Goal: Communication & Community: Answer question/provide support

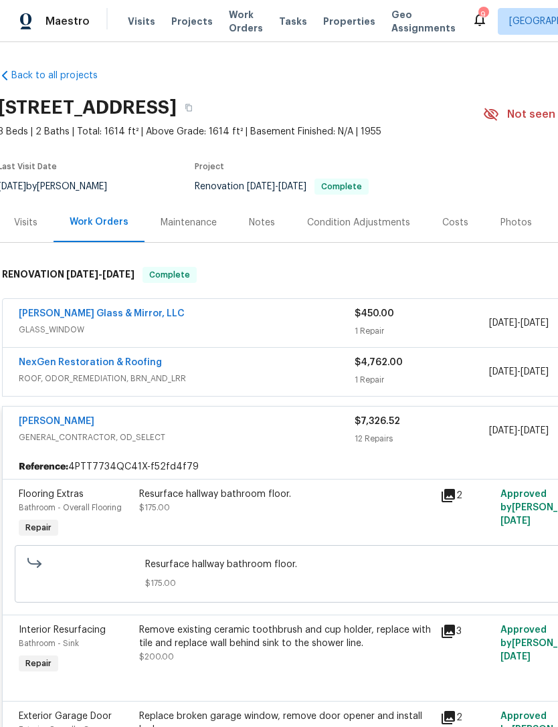
scroll to position [0, 2]
click at [24, 229] on div "Visits" at bounding box center [25, 222] width 23 height 13
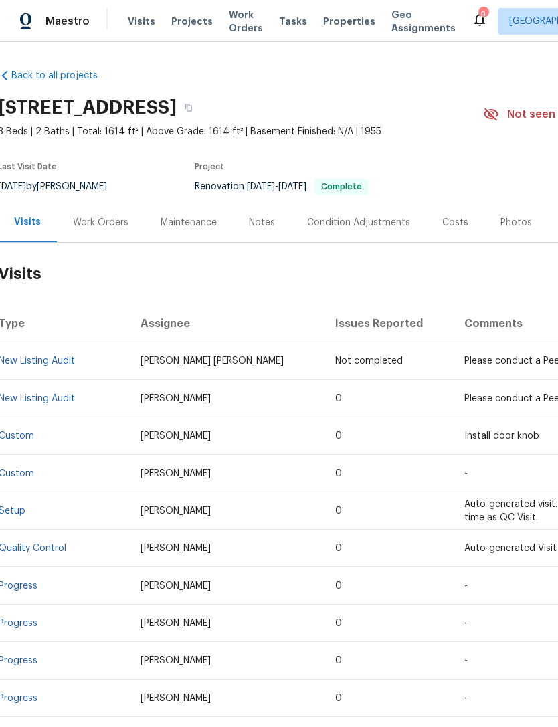
click at [72, 403] on link "New Listing Audit" at bounding box center [37, 398] width 76 height 9
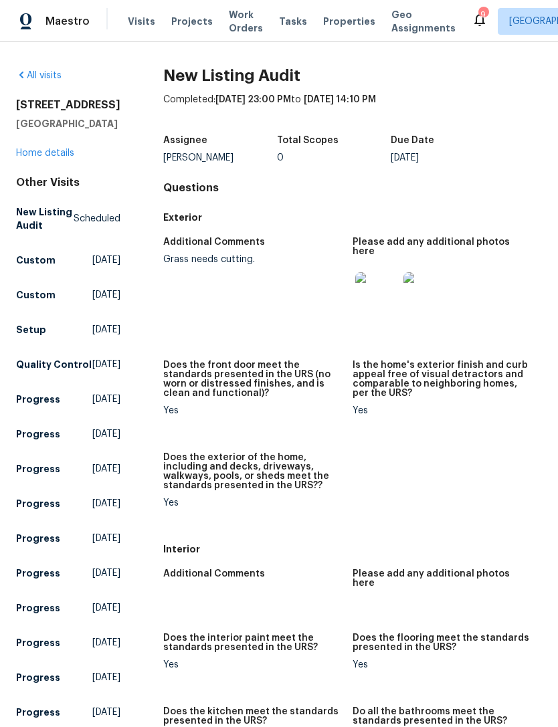
click at [370, 293] on img at bounding box center [376, 293] width 43 height 43
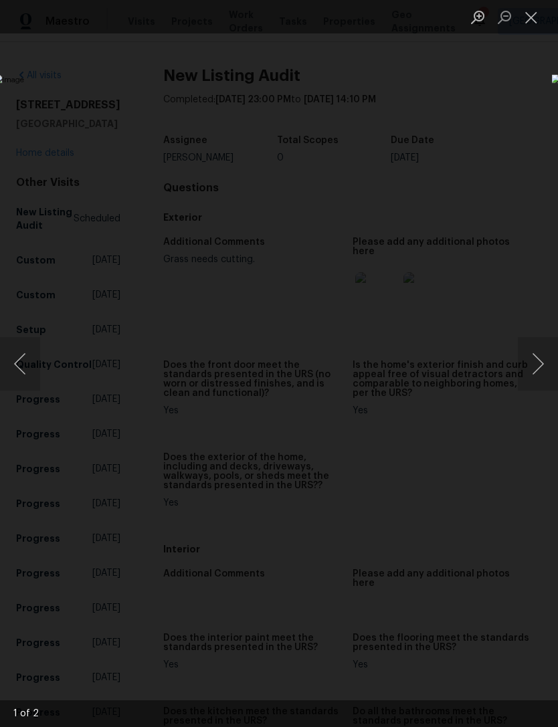
click at [530, 390] on button "Next image" at bounding box center [538, 364] width 40 height 54
click at [529, 14] on button "Close lightbox" at bounding box center [531, 16] width 27 height 23
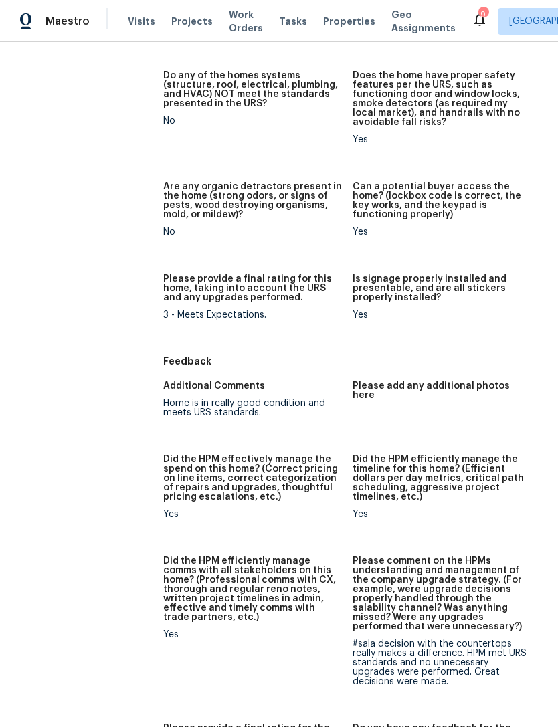
scroll to position [957, 0]
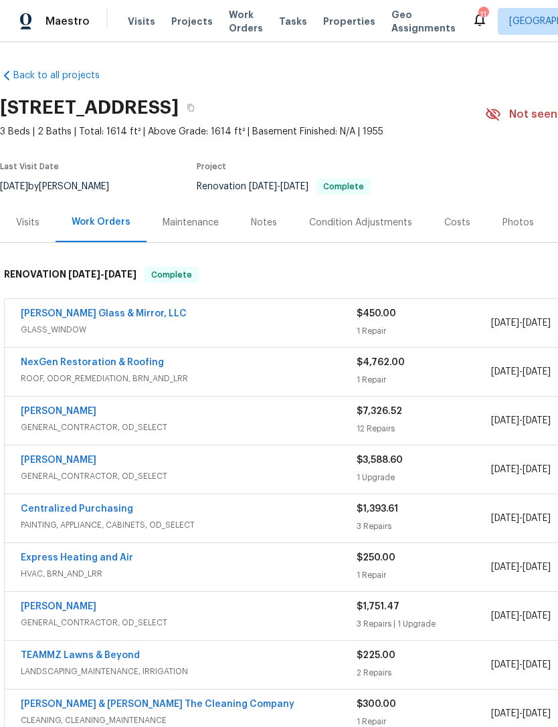
click at [296, 483] on span "GENERAL_CONTRACTOR, OD_SELECT" at bounding box center [189, 476] width 336 height 13
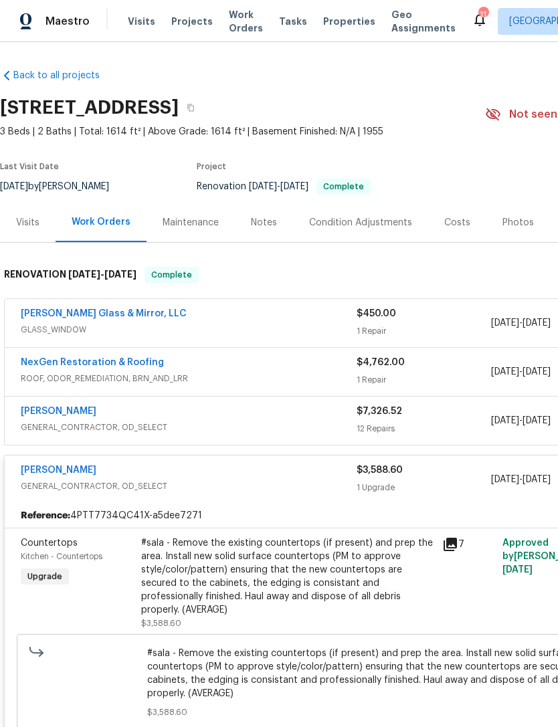
click at [452, 551] on icon at bounding box center [450, 544] width 13 height 13
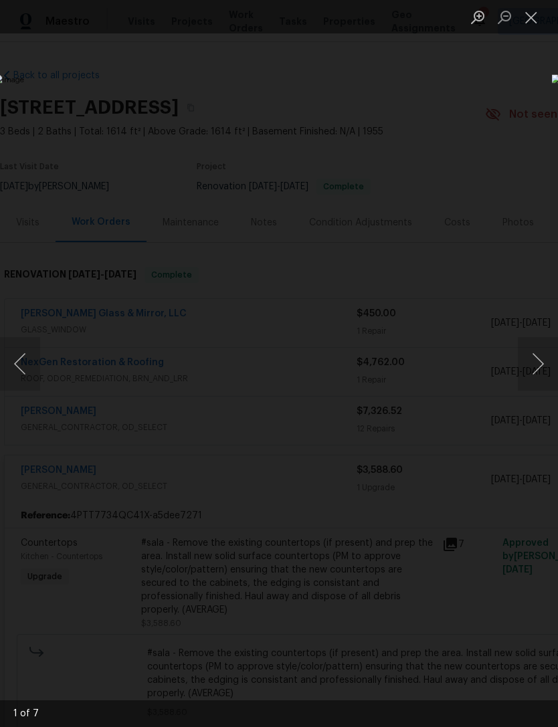
click at [540, 363] on button "Next image" at bounding box center [538, 364] width 40 height 54
click at [541, 364] on button "Next image" at bounding box center [538, 364] width 40 height 54
click at [539, 369] on button "Next image" at bounding box center [538, 364] width 40 height 54
click at [536, 373] on button "Next image" at bounding box center [538, 364] width 40 height 54
click at [536, 375] on button "Next image" at bounding box center [538, 364] width 40 height 54
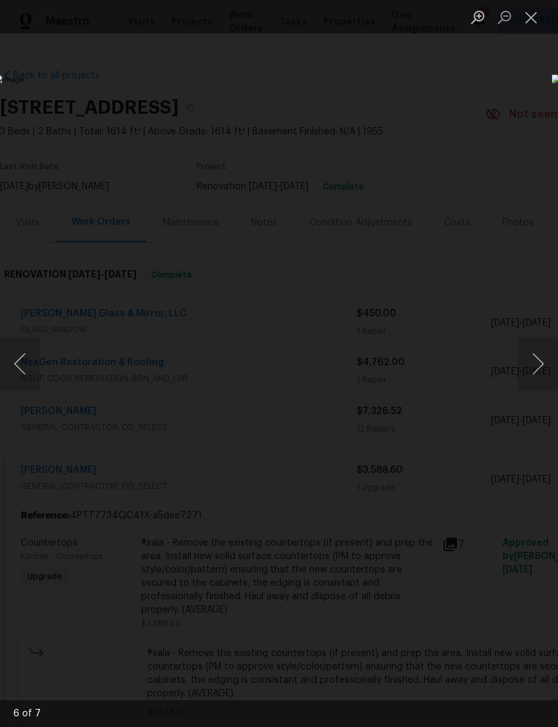
click at [538, 373] on button "Next image" at bounding box center [538, 364] width 40 height 54
click at [541, 372] on button "Next image" at bounding box center [538, 364] width 40 height 54
click at [539, 371] on button "Next image" at bounding box center [538, 364] width 40 height 54
click at [537, 373] on button "Next image" at bounding box center [538, 364] width 40 height 54
click at [527, 12] on button "Close lightbox" at bounding box center [531, 16] width 27 height 23
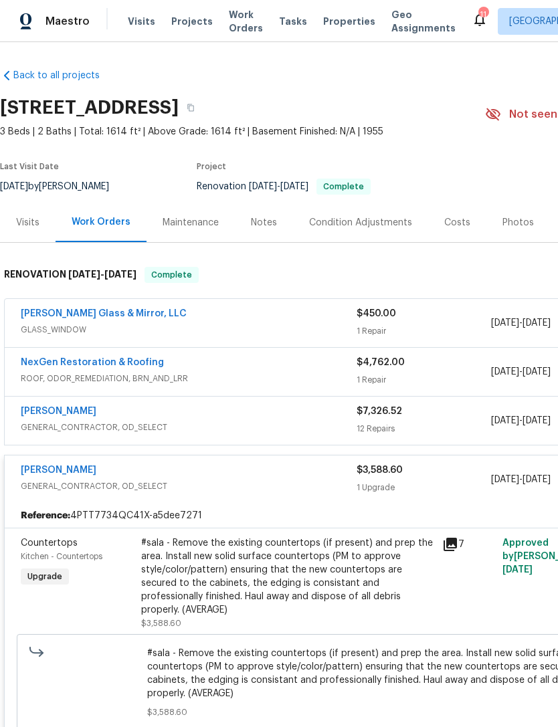
click at [133, 493] on span "GENERAL_CONTRACTOR, OD_SELECT" at bounding box center [189, 486] width 336 height 13
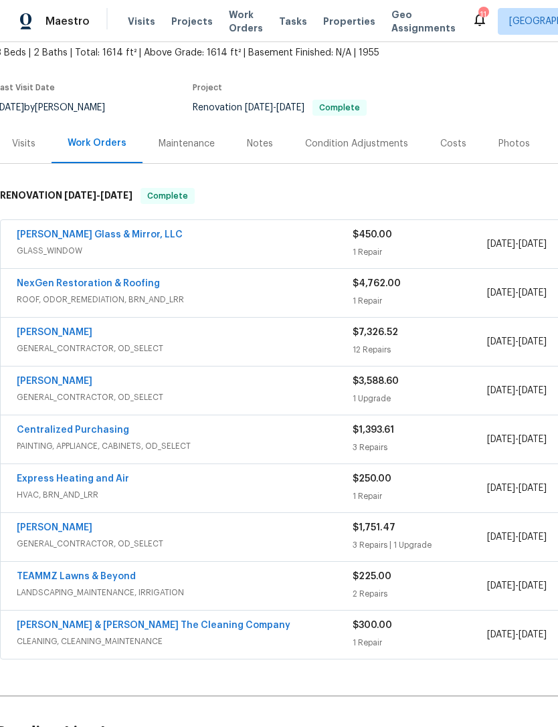
scroll to position [82, 4]
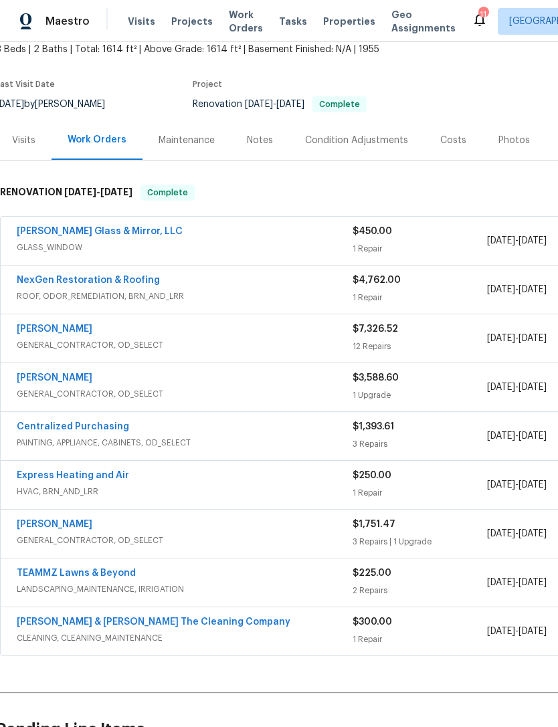
click at [270, 547] on span "GENERAL_CONTRACTOR, OD_SELECT" at bounding box center [185, 540] width 336 height 13
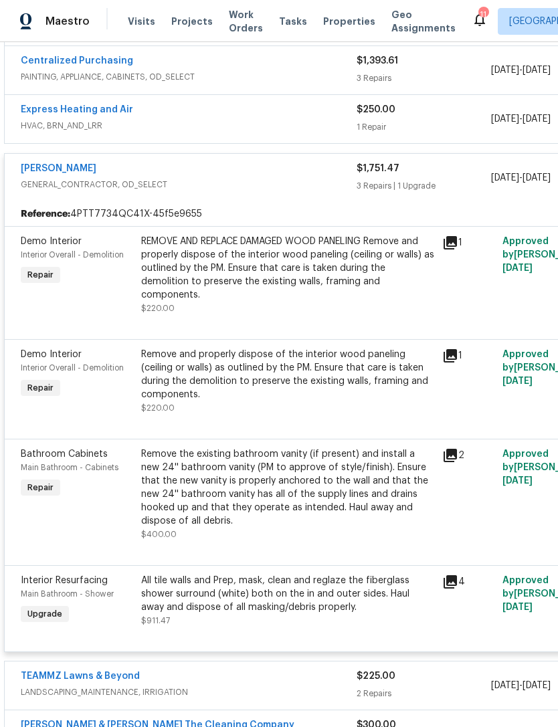
scroll to position [447, 0]
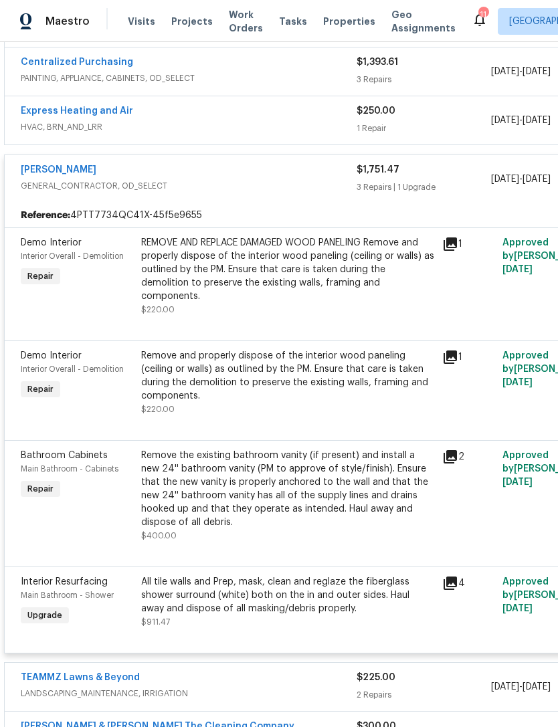
click at [454, 585] on icon at bounding box center [450, 583] width 13 height 13
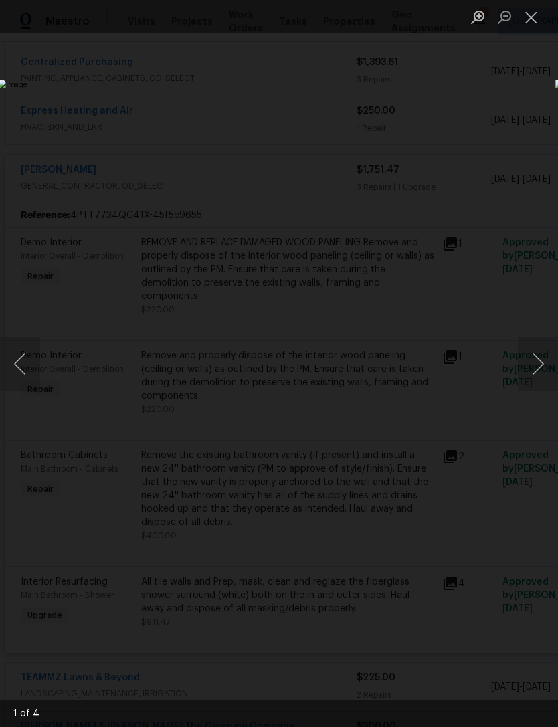
click at [534, 373] on button "Next image" at bounding box center [538, 364] width 40 height 54
click at [535, 381] on button "Next image" at bounding box center [538, 364] width 40 height 54
click at [536, 381] on button "Next image" at bounding box center [538, 364] width 40 height 54
click at [541, 382] on button "Next image" at bounding box center [538, 364] width 40 height 54
click at [520, 20] on button "Close lightbox" at bounding box center [531, 16] width 27 height 23
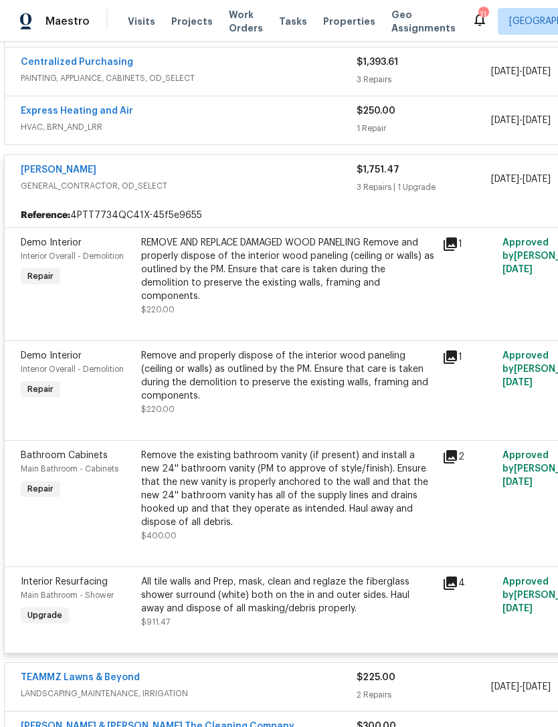
click at [214, 193] on span "GENERAL_CONTRACTOR, OD_SELECT" at bounding box center [189, 185] width 336 height 13
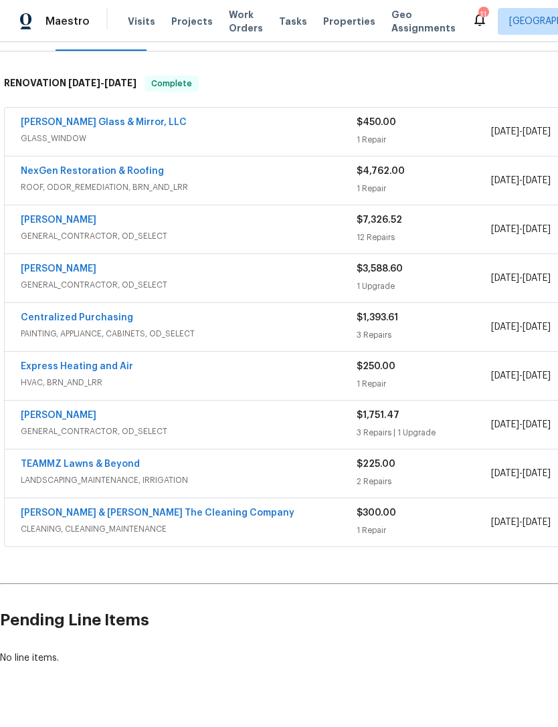
scroll to position [190, 0]
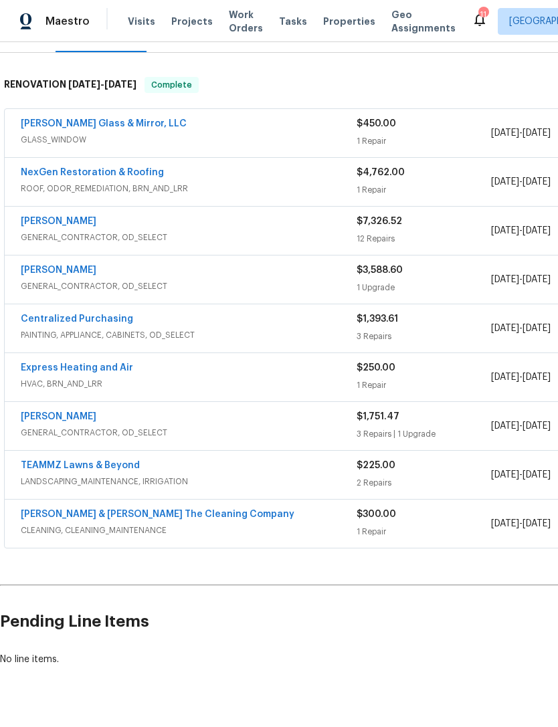
click at [301, 182] on div "NexGen Restoration & Roofing" at bounding box center [189, 174] width 336 height 16
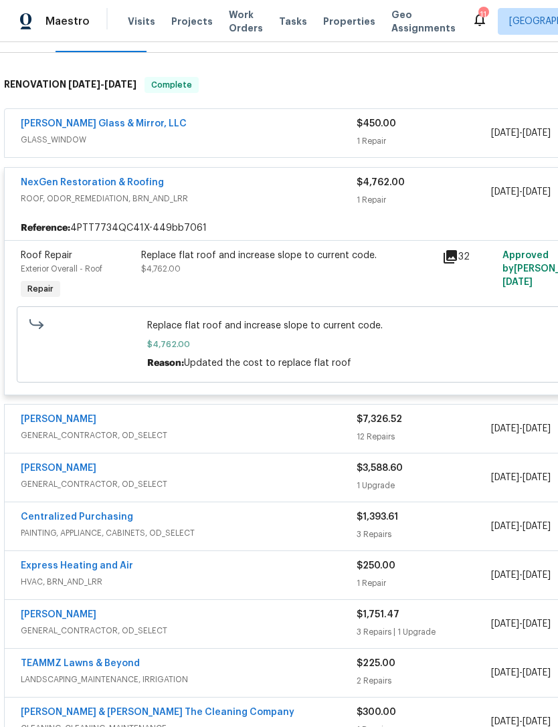
click at [453, 264] on icon at bounding box center [450, 256] width 13 height 13
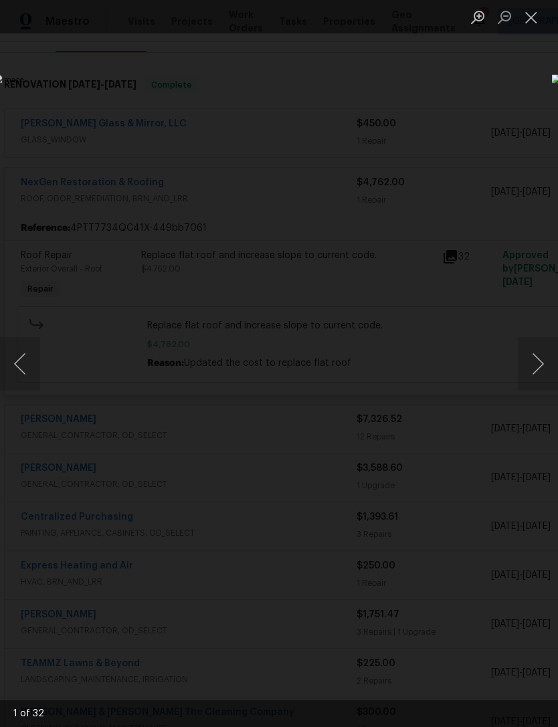
click at [543, 359] on button "Next image" at bounding box center [538, 364] width 40 height 54
click at [540, 360] on button "Next image" at bounding box center [538, 364] width 40 height 54
click at [538, 361] on button "Next image" at bounding box center [538, 364] width 40 height 54
click at [534, 363] on button "Next image" at bounding box center [538, 364] width 40 height 54
click at [534, 362] on button "Next image" at bounding box center [538, 364] width 40 height 54
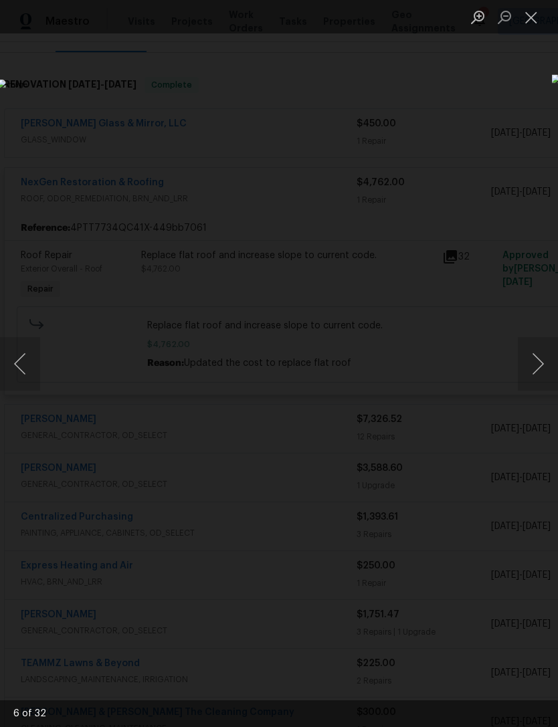
click at [536, 364] on button "Next image" at bounding box center [538, 364] width 40 height 54
click at [538, 362] on button "Next image" at bounding box center [538, 364] width 40 height 54
click at [532, 365] on button "Next image" at bounding box center [538, 364] width 40 height 54
click at [540, 367] on button "Next image" at bounding box center [538, 364] width 40 height 54
click at [541, 369] on button "Next image" at bounding box center [538, 364] width 40 height 54
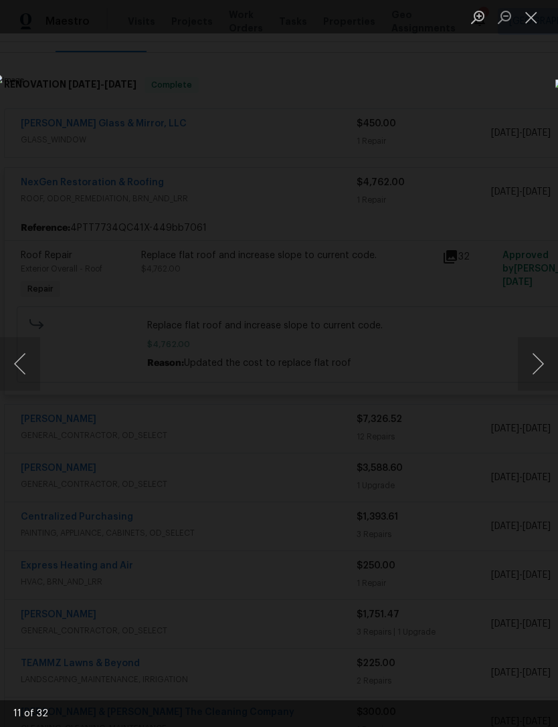
click at [540, 364] on button "Next image" at bounding box center [538, 364] width 40 height 54
click at [537, 369] on button "Next image" at bounding box center [538, 364] width 40 height 54
click at [538, 381] on button "Next image" at bounding box center [538, 364] width 40 height 54
click at [544, 380] on button "Next image" at bounding box center [538, 364] width 40 height 54
click at [543, 365] on button "Next image" at bounding box center [538, 364] width 40 height 54
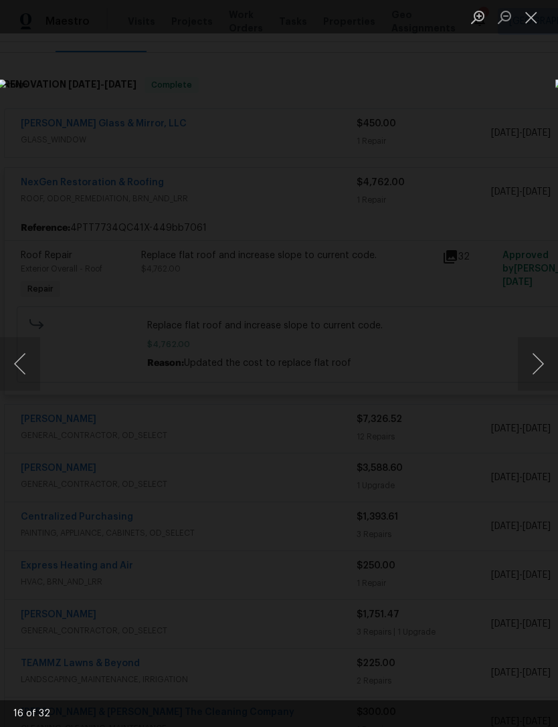
click at [550, 371] on button "Next image" at bounding box center [538, 364] width 40 height 54
click at [433, 388] on img "Lightbox" at bounding box center [215, 364] width 436 height 569
click at [530, 377] on button "Next image" at bounding box center [538, 364] width 40 height 54
click at [536, 377] on button "Next image" at bounding box center [538, 364] width 40 height 54
click at [530, 20] on button "Close lightbox" at bounding box center [531, 16] width 27 height 23
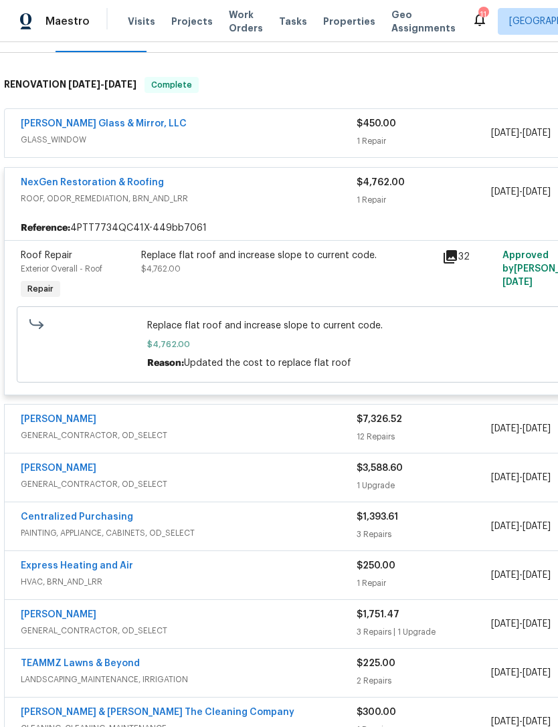
click at [298, 191] on div "NexGen Restoration & Roofing" at bounding box center [189, 184] width 336 height 16
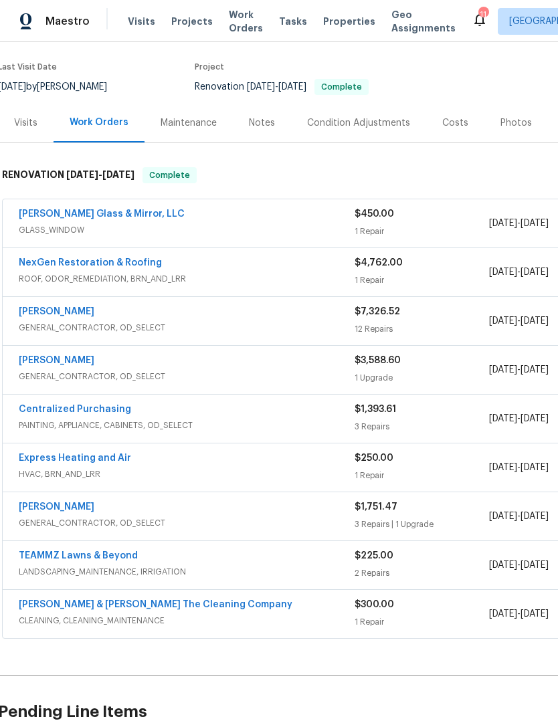
scroll to position [24, 2]
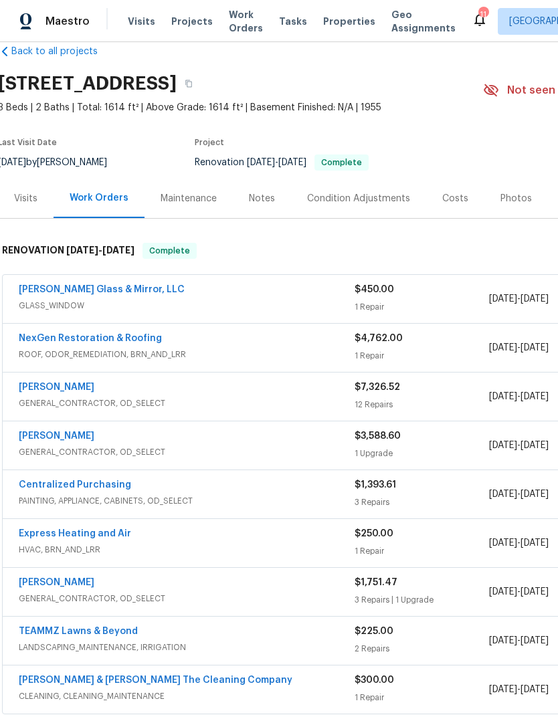
click at [20, 205] on div "Visits" at bounding box center [25, 198] width 23 height 13
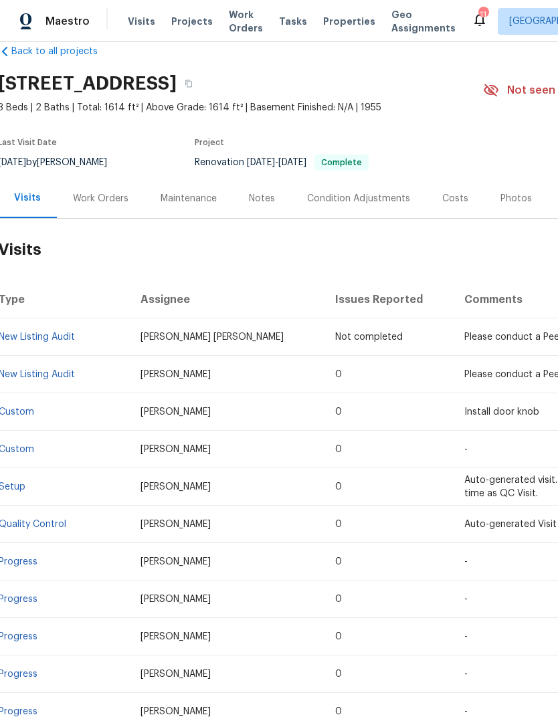
click at [66, 379] on link "New Listing Audit" at bounding box center [37, 374] width 76 height 9
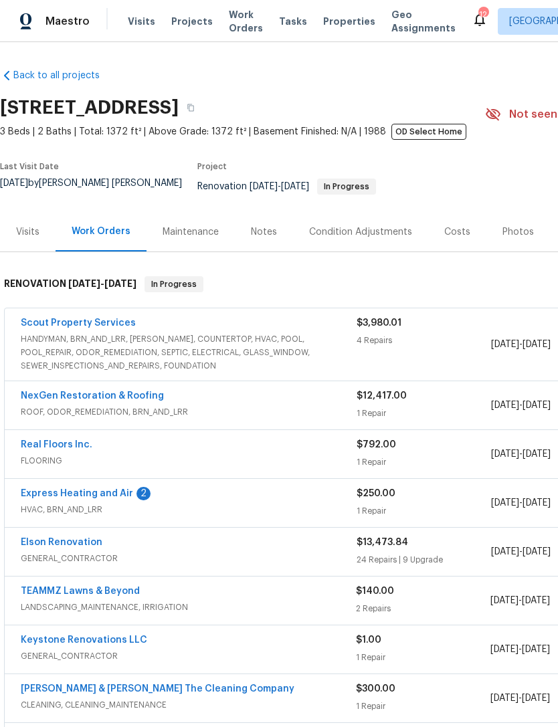
click at [347, 28] on span "Properties" at bounding box center [349, 21] width 52 height 13
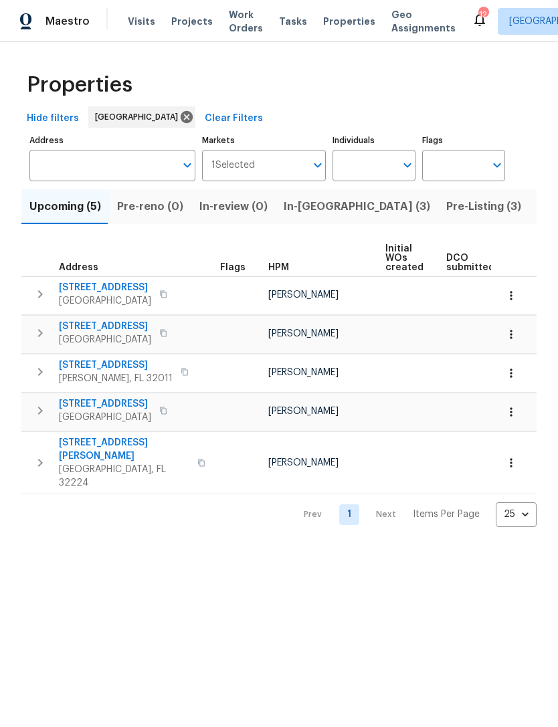
click at [293, 216] on span "In-reno (3)" at bounding box center [357, 206] width 146 height 19
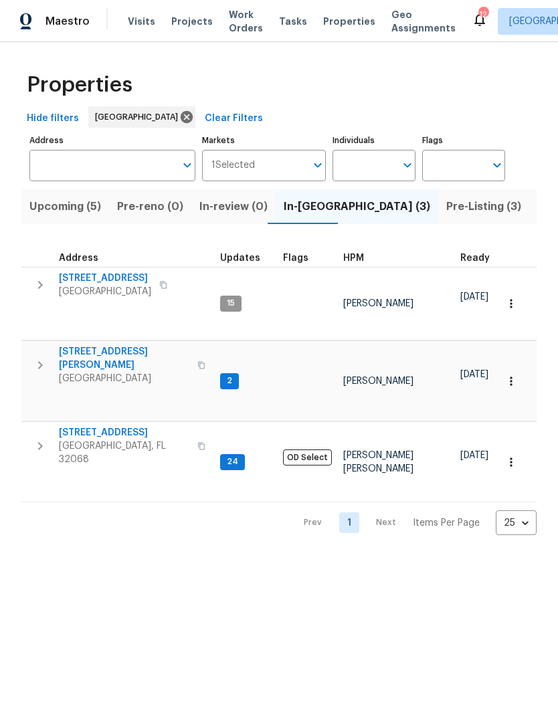
click at [142, 181] on input "Address" at bounding box center [102, 165] width 146 height 31
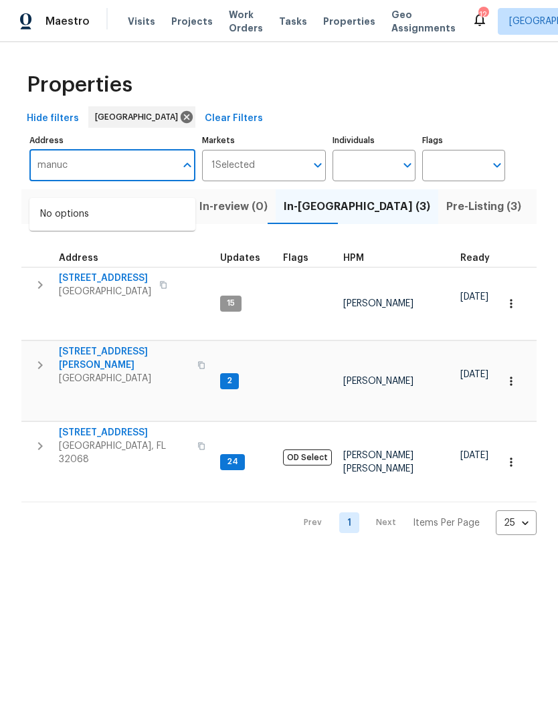
type input "manucy"
click at [113, 223] on li "2058 Manucy Ct Middleburg FL 32068" at bounding box center [112, 221] width 166 height 36
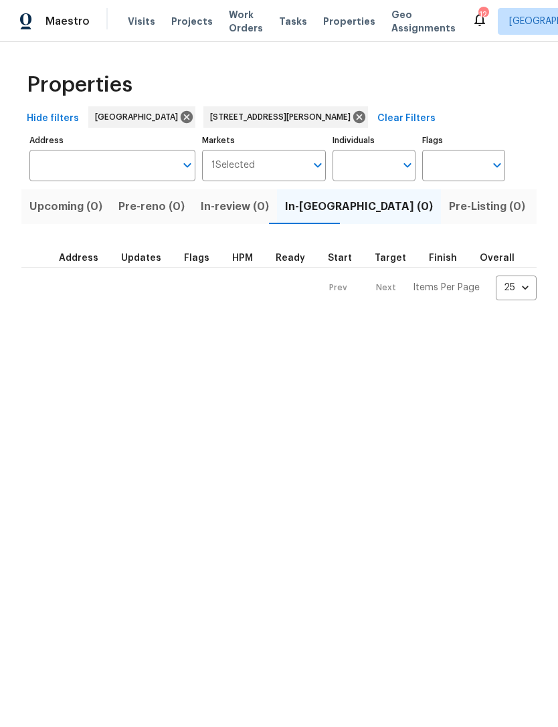
type input "2058 Manucy Ct Middleburg FL 32068"
click at [541, 212] on span "Listed (1)" at bounding box center [565, 206] width 48 height 19
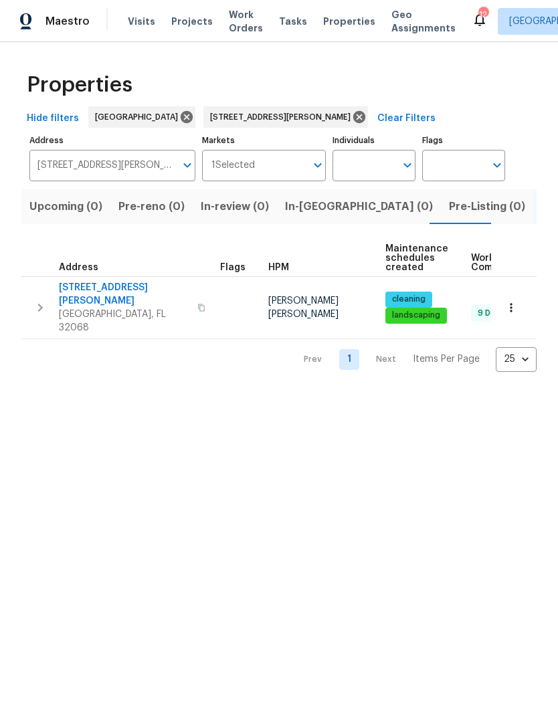
click at [91, 303] on span "[STREET_ADDRESS][PERSON_NAME]" at bounding box center [124, 294] width 130 height 27
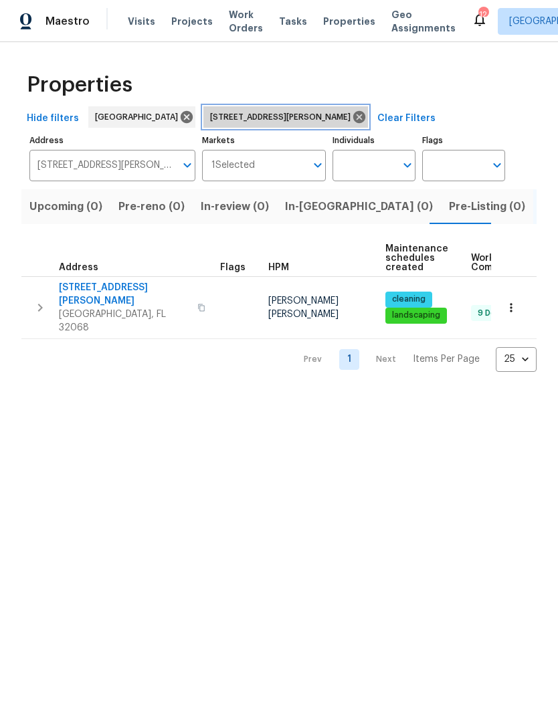
click at [353, 123] on icon at bounding box center [359, 117] width 12 height 12
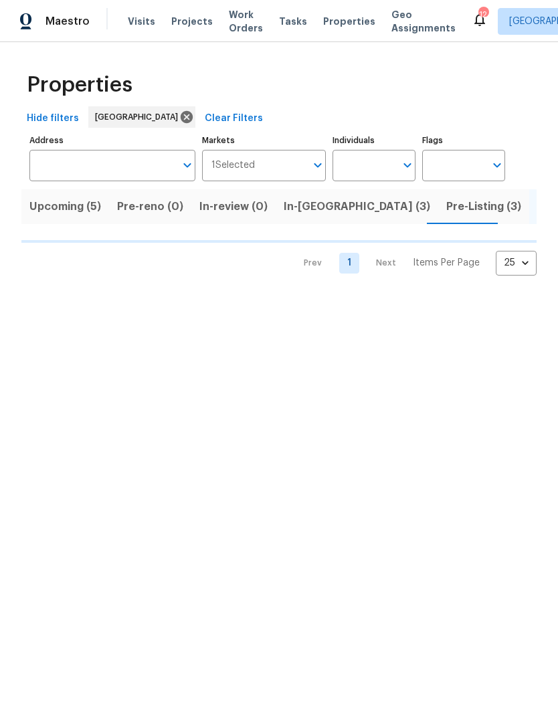
click at [312, 216] on span "In-reno (3)" at bounding box center [357, 206] width 146 height 19
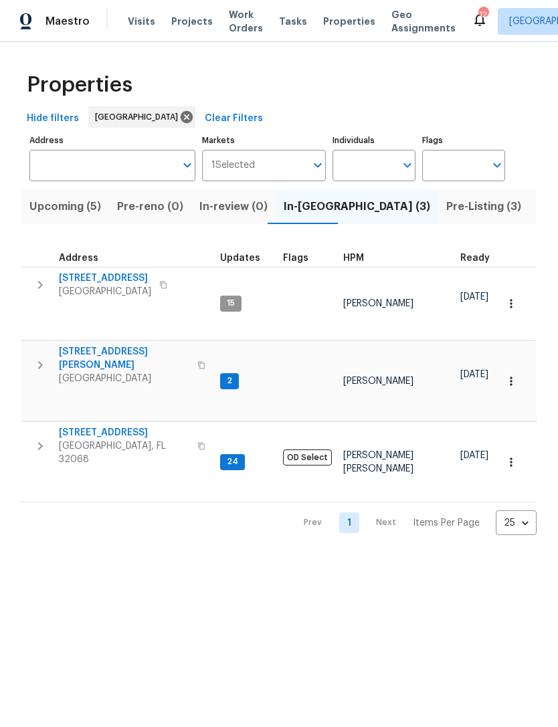
click at [113, 439] on span "[GEOGRAPHIC_DATA], FL 32068" at bounding box center [124, 452] width 130 height 27
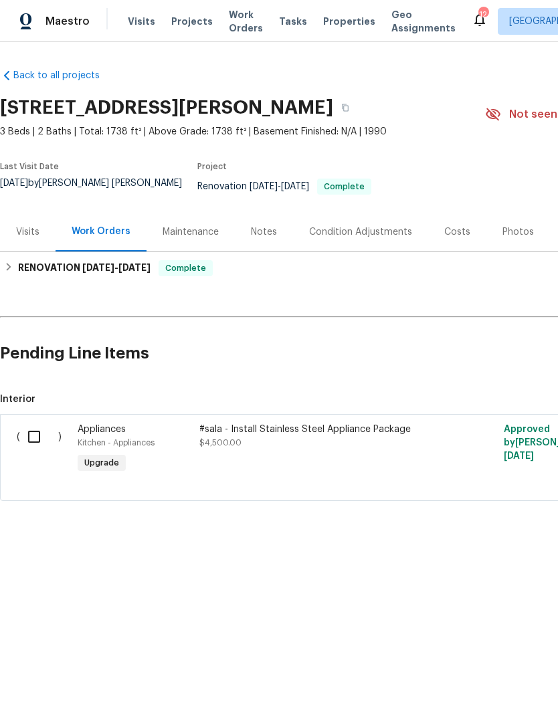
click at [31, 230] on div "Visits" at bounding box center [27, 231] width 23 height 13
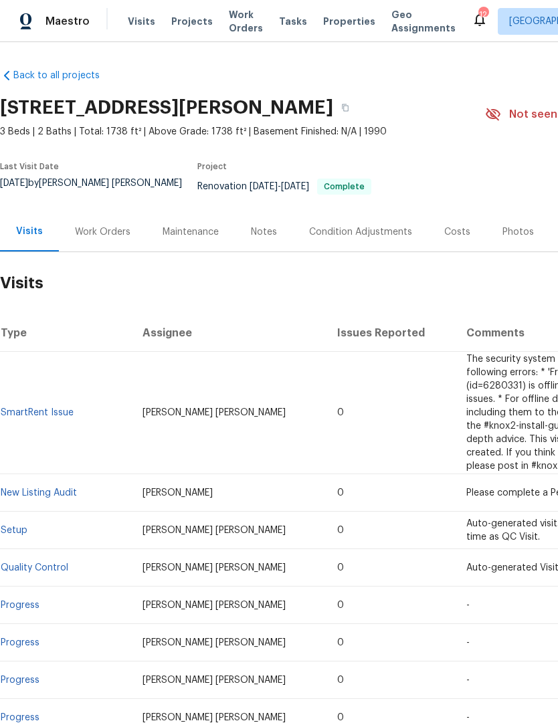
click at [27, 496] on link "New Listing Audit" at bounding box center [39, 492] width 76 height 9
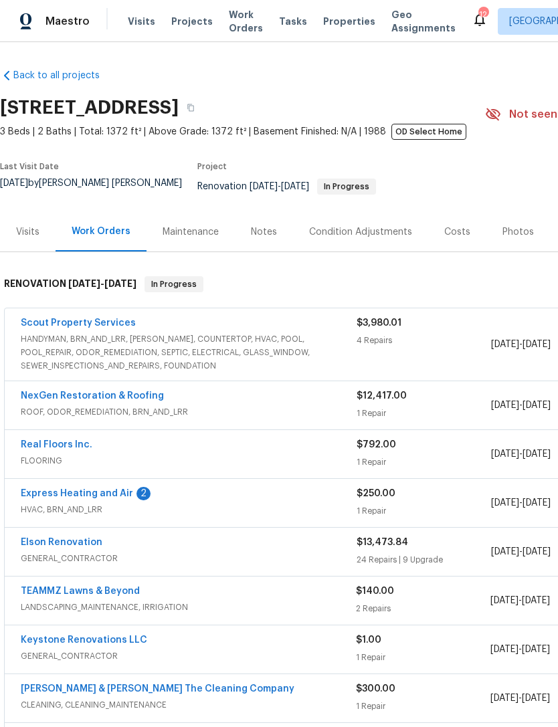
click at [91, 497] on link "Express Heating and Air" at bounding box center [77, 493] width 112 height 9
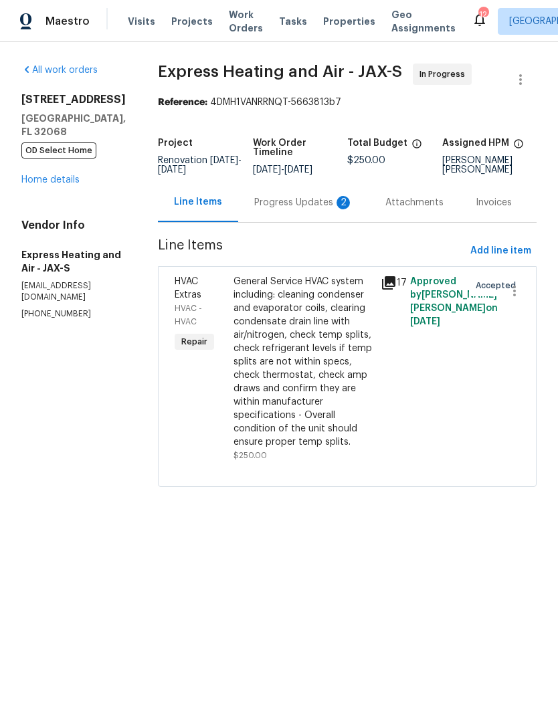
click at [395, 290] on icon at bounding box center [388, 282] width 13 height 13
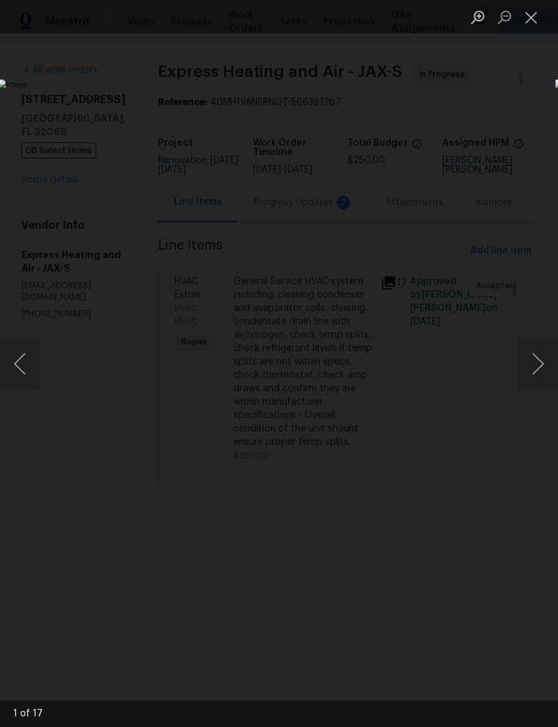
click at [552, 364] on button "Next image" at bounding box center [538, 364] width 40 height 54
click at [550, 361] on button "Next image" at bounding box center [538, 364] width 40 height 54
click at [549, 364] on button "Next image" at bounding box center [538, 364] width 40 height 54
click at [550, 364] on button "Next image" at bounding box center [538, 364] width 40 height 54
click at [549, 365] on button "Next image" at bounding box center [538, 364] width 40 height 54
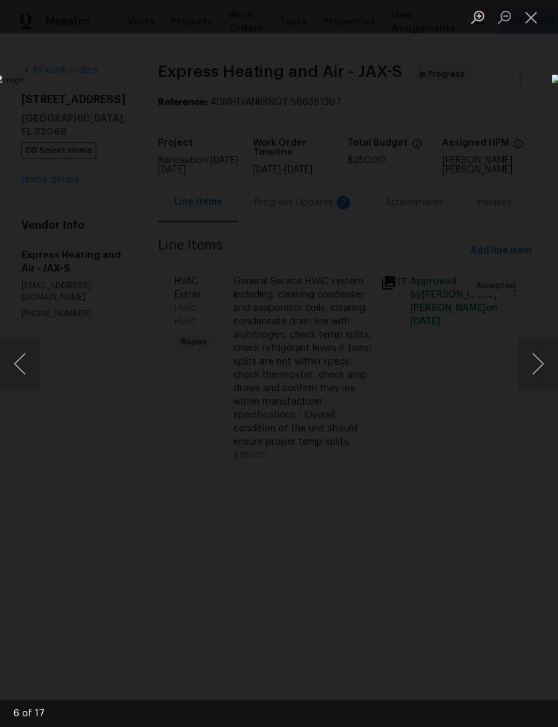
click at [550, 365] on button "Next image" at bounding box center [538, 364] width 40 height 54
click at [545, 367] on button "Next image" at bounding box center [538, 364] width 40 height 54
click at [550, 364] on button "Next image" at bounding box center [538, 364] width 40 height 54
click at [543, 365] on button "Next image" at bounding box center [538, 364] width 40 height 54
click at [550, 365] on button "Next image" at bounding box center [538, 364] width 40 height 54
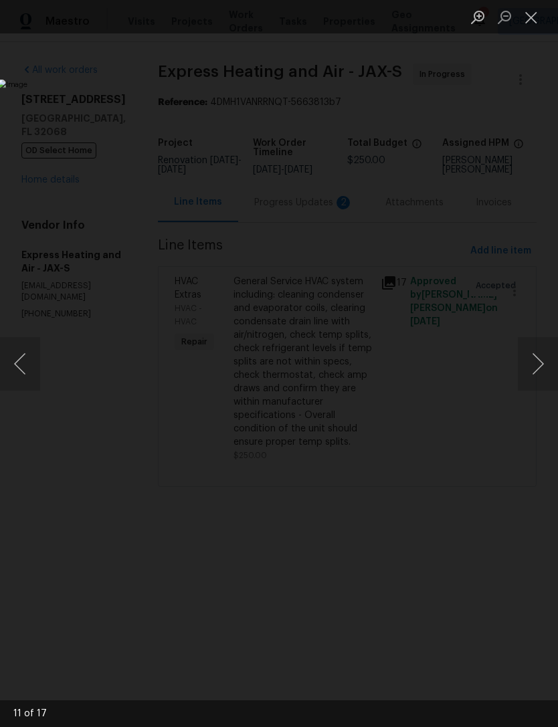
click at [550, 365] on button "Next image" at bounding box center [538, 364] width 40 height 54
click at [549, 365] on button "Next image" at bounding box center [538, 364] width 40 height 54
click at [550, 367] on button "Next image" at bounding box center [538, 364] width 40 height 54
click at [548, 367] on button "Next image" at bounding box center [538, 364] width 40 height 54
click at [547, 367] on button "Next image" at bounding box center [538, 364] width 40 height 54
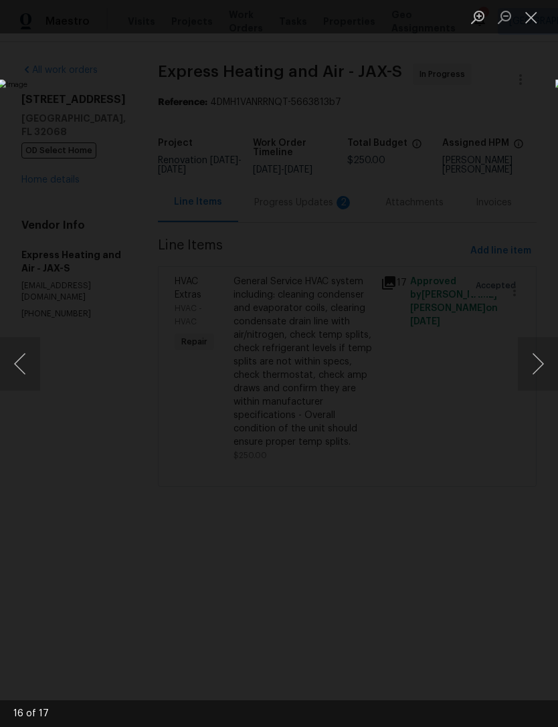
click at [552, 366] on button "Next image" at bounding box center [538, 364] width 40 height 54
click at [543, 372] on button "Next image" at bounding box center [538, 364] width 40 height 54
click at [547, 372] on button "Next image" at bounding box center [538, 364] width 40 height 54
click at [544, 383] on button "Next image" at bounding box center [538, 364] width 40 height 54
click at [549, 382] on button "Next image" at bounding box center [538, 364] width 40 height 54
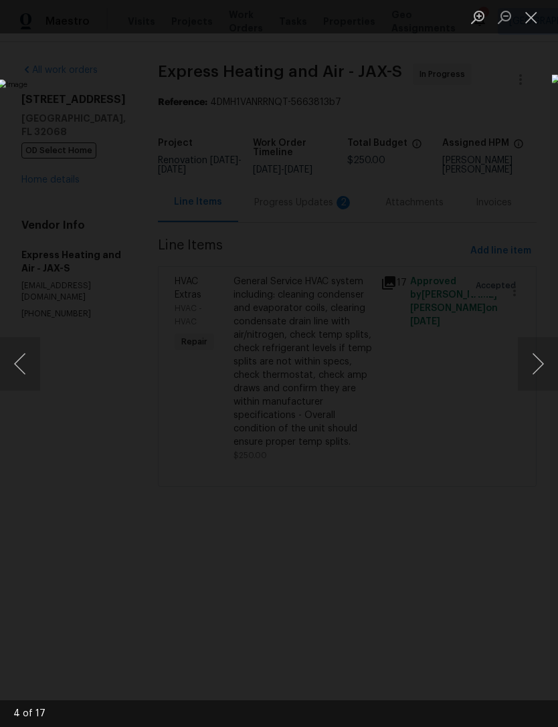
click at [541, 383] on button "Next image" at bounding box center [538, 364] width 40 height 54
click at [518, 18] on button "Close lightbox" at bounding box center [531, 16] width 27 height 23
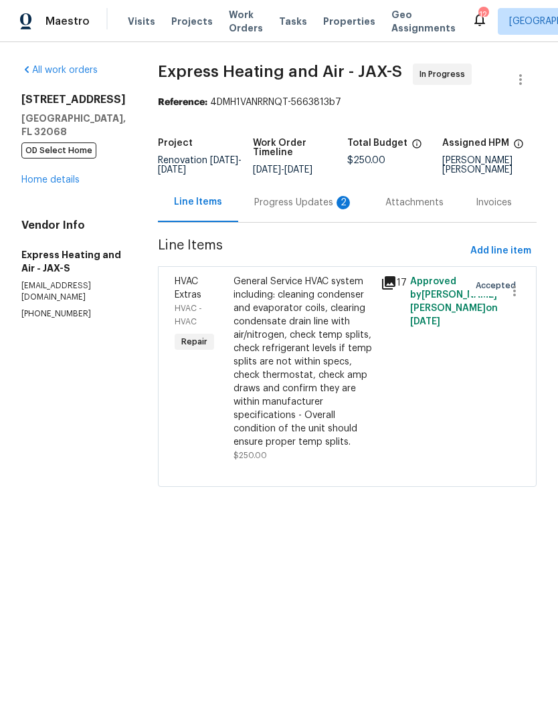
click at [282, 209] on div "Progress Updates 2" at bounding box center [303, 202] width 99 height 13
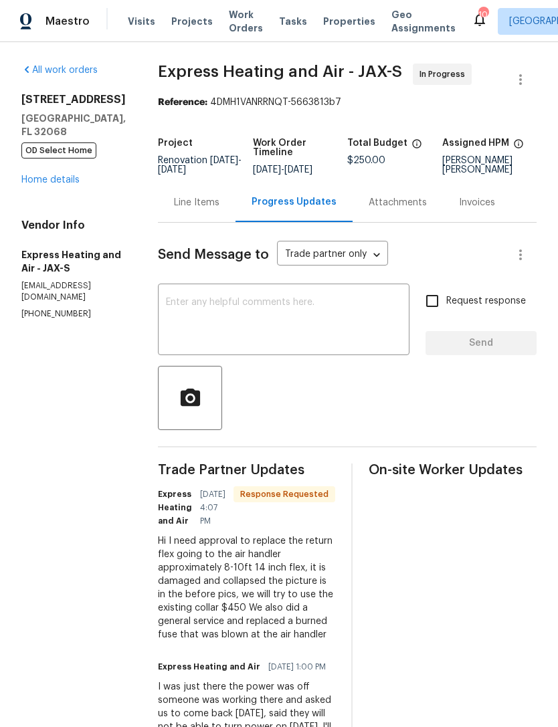
click at [326, 345] on textarea at bounding box center [283, 321] width 235 height 47
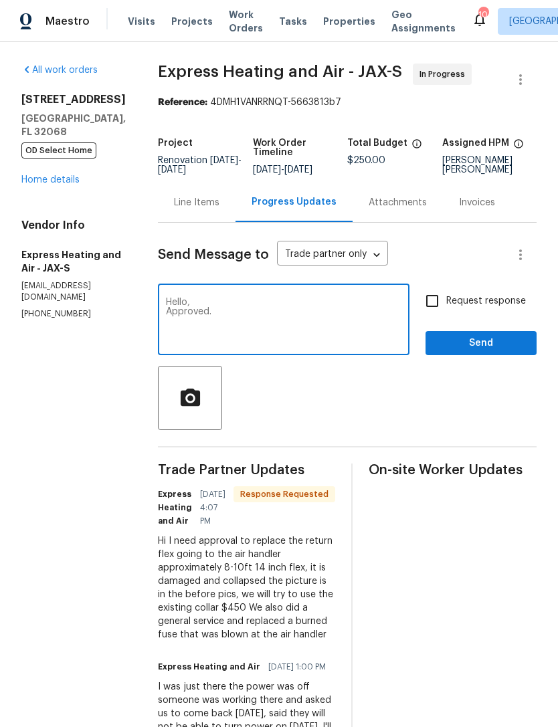
type textarea "Hello, Approved."
click at [433, 315] on input "Request response" at bounding box center [432, 301] width 28 height 28
checkbox input "true"
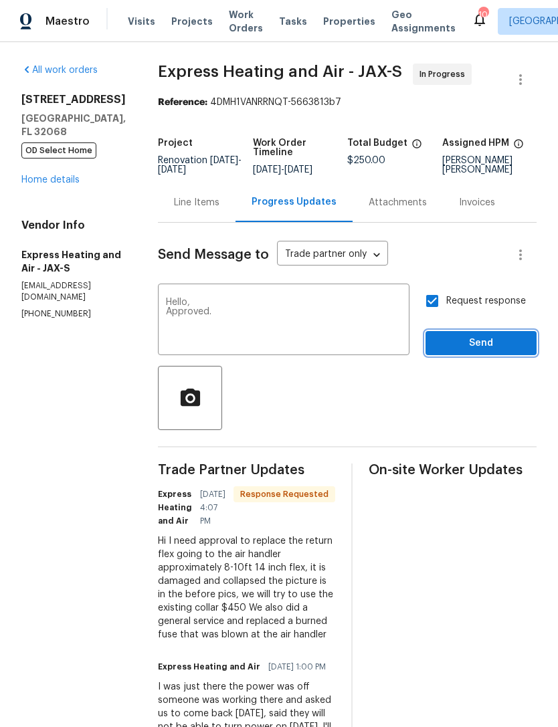
click at [485, 352] on span "Send" at bounding box center [481, 343] width 90 height 17
